Goal: Task Accomplishment & Management: Use online tool/utility

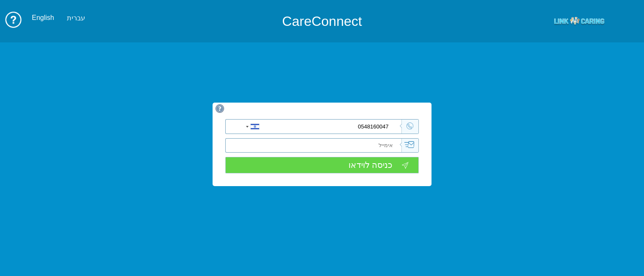
type input "0548160047"
click at [377, 160] on input "כניסה לוידאו" at bounding box center [321, 165] width 193 height 17
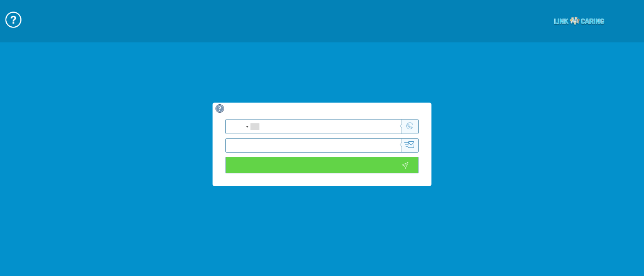
type input "כניסה לוידאו"
click at [384, 130] on input "tel" at bounding box center [339, 126] width 121 height 14
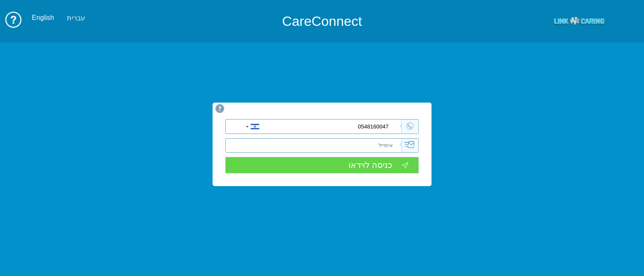
type input "0548160047"
click at [384, 164] on input "כניסה לוידאו" at bounding box center [321, 165] width 193 height 17
